Goal: Information Seeking & Learning: Compare options

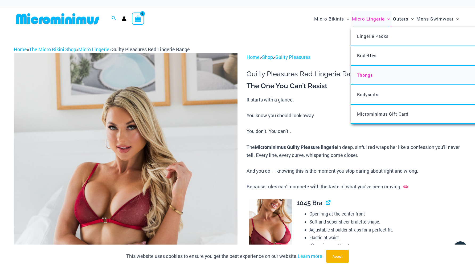
click at [366, 72] on span "Thongs" at bounding box center [365, 75] width 16 height 6
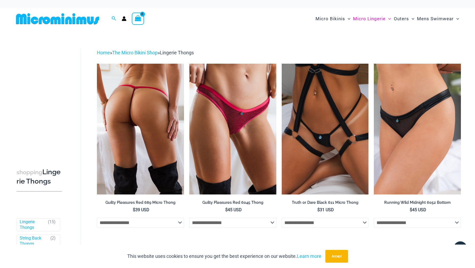
click at [133, 106] on img at bounding box center [140, 129] width 87 height 130
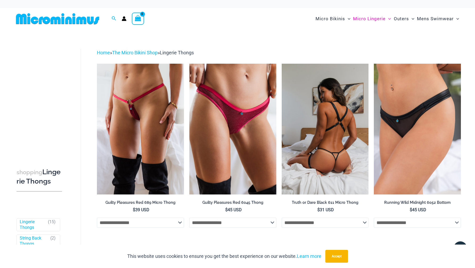
click at [322, 135] on img at bounding box center [325, 129] width 87 height 130
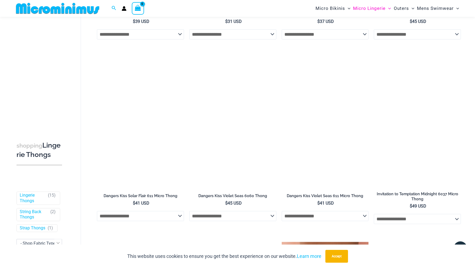
scroll to position [365, 0]
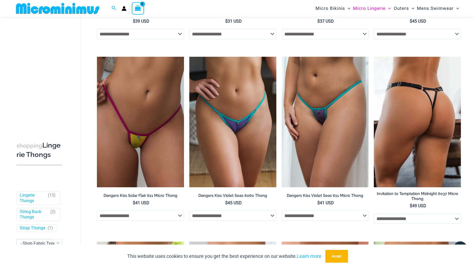
click at [416, 121] on img at bounding box center [417, 122] width 87 height 130
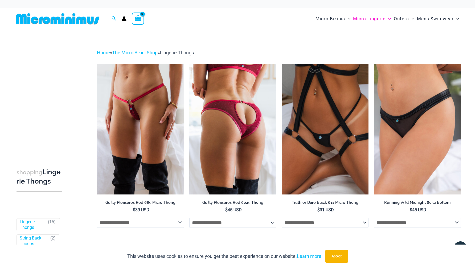
scroll to position [0, 0]
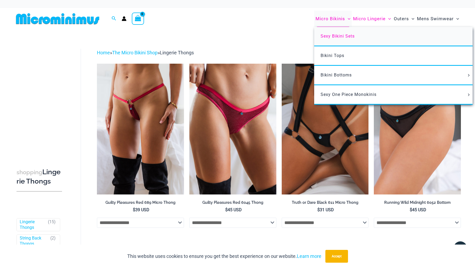
click at [335, 35] on span "Sexy Bikini Sets" at bounding box center [338, 36] width 34 height 5
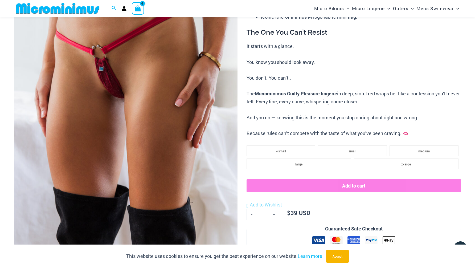
scroll to position [93, 0]
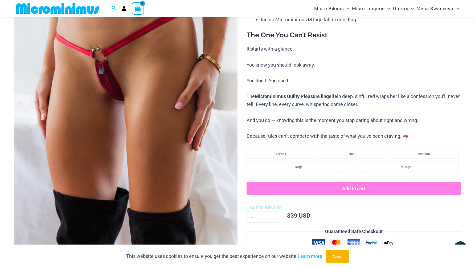
click at [112, 112] on img at bounding box center [126, 123] width 224 height 335
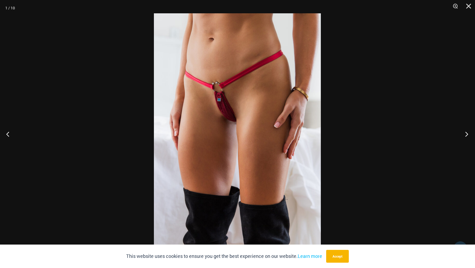
click at [466, 133] on button "Next" at bounding box center [465, 134] width 20 height 27
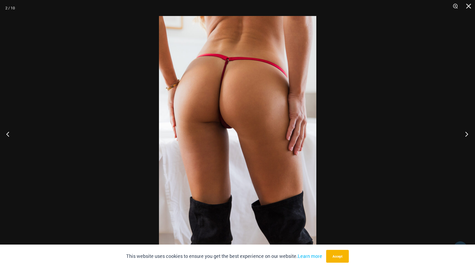
click at [466, 133] on button "Next" at bounding box center [465, 134] width 20 height 27
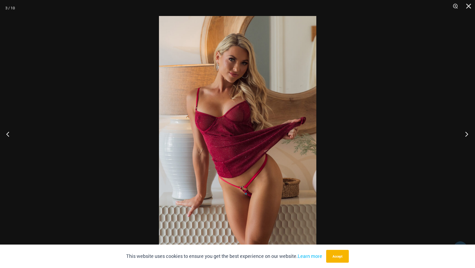
click at [466, 133] on button "Next" at bounding box center [465, 134] width 20 height 27
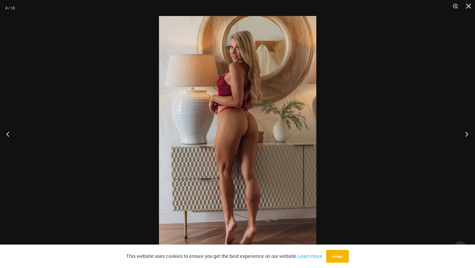
click at [466, 133] on button "Next" at bounding box center [465, 134] width 20 height 27
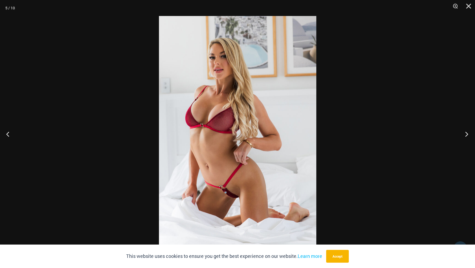
click at [466, 133] on button "Next" at bounding box center [465, 134] width 20 height 27
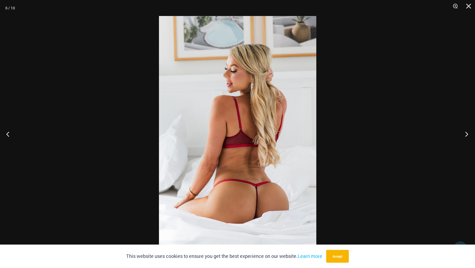
click at [466, 133] on button "Next" at bounding box center [465, 134] width 20 height 27
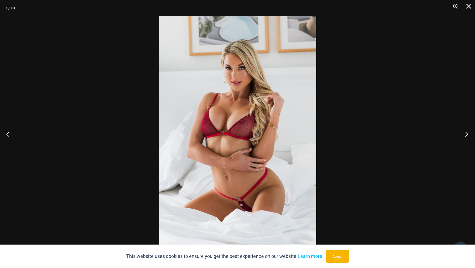
click at [466, 133] on button "Next" at bounding box center [465, 134] width 20 height 27
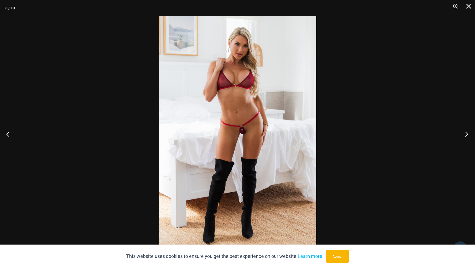
click at [466, 133] on button "Next" at bounding box center [465, 134] width 20 height 27
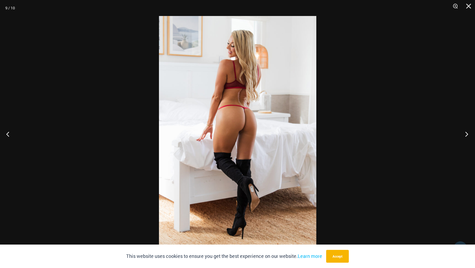
click at [466, 133] on button "Next" at bounding box center [465, 134] width 20 height 27
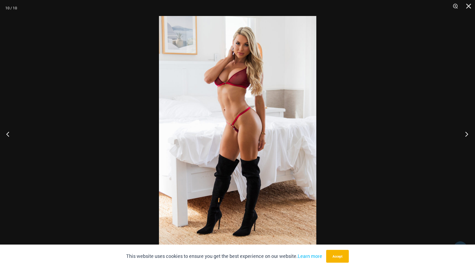
click at [466, 133] on button "Next" at bounding box center [465, 134] width 20 height 27
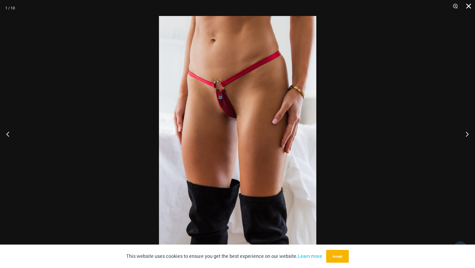
click at [469, 6] on button "Close" at bounding box center [466, 8] width 13 height 16
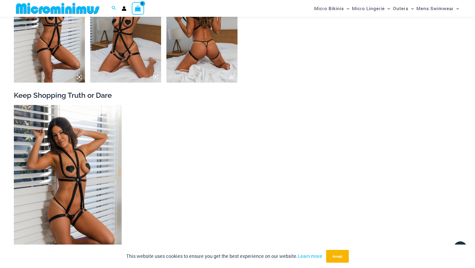
scroll to position [525, 0]
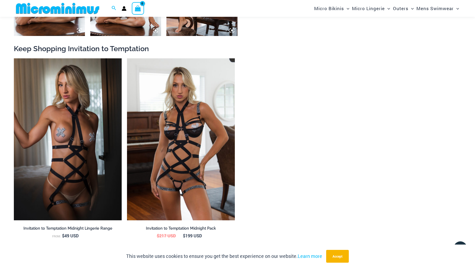
scroll to position [572, 0]
